Goal: Find specific page/section: Find specific page/section

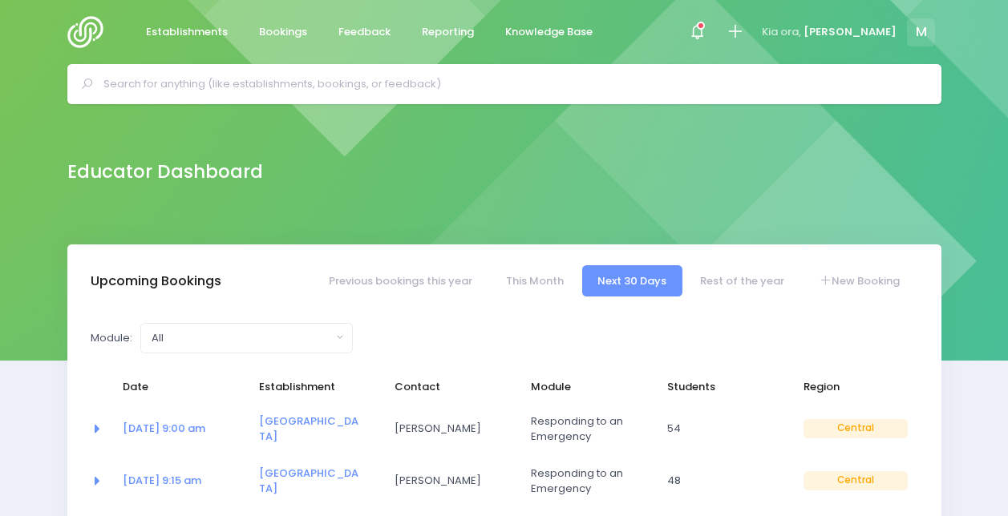
select select "5"
click at [434, 85] on input "text" at bounding box center [510, 84] width 815 height 24
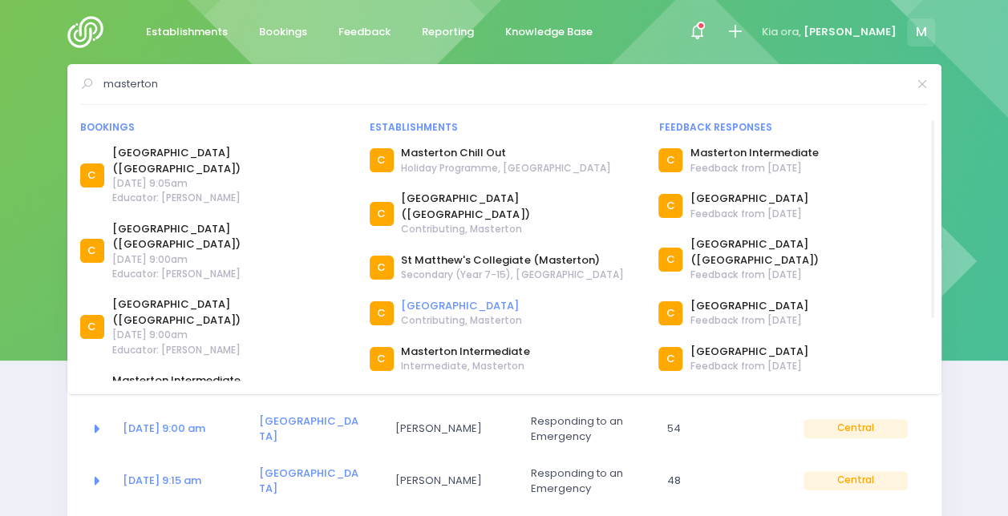
type input "masterton"
click at [434, 298] on link "[GEOGRAPHIC_DATA]" at bounding box center [461, 306] width 121 height 16
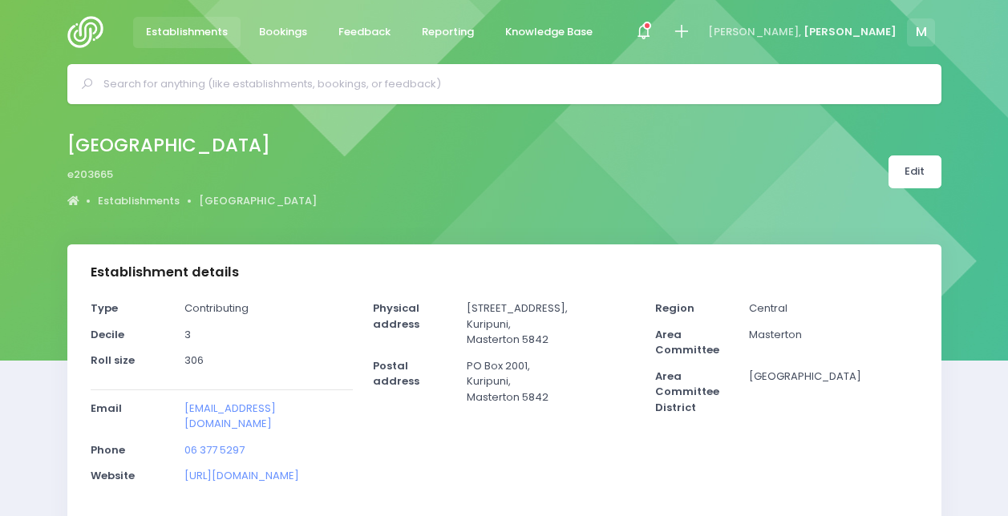
select select "5"
